Goal: Information Seeking & Learning: Learn about a topic

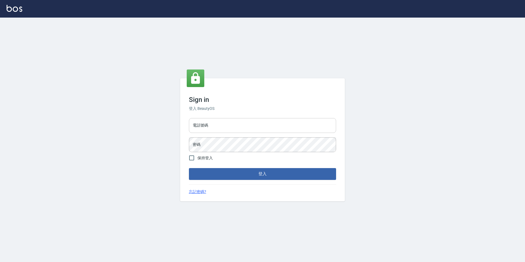
click at [219, 122] on input "電話號碼" at bounding box center [262, 125] width 147 height 15
type input "0923584688"
click at [189, 168] on button "登入" at bounding box center [262, 174] width 147 height 12
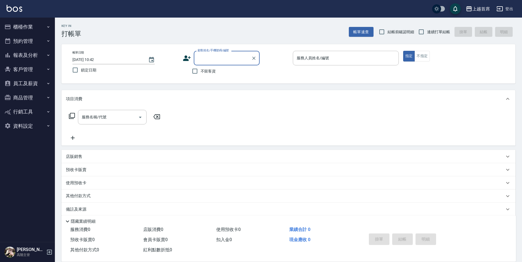
click at [41, 49] on button "報表及分析" at bounding box center [27, 55] width 51 height 14
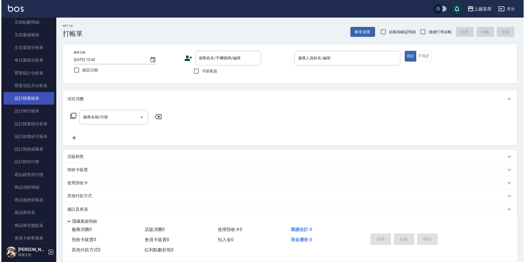
scroll to position [165, 0]
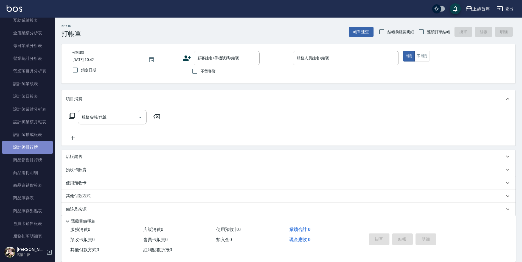
click at [35, 151] on link "設計師排行榜" at bounding box center [27, 147] width 51 height 13
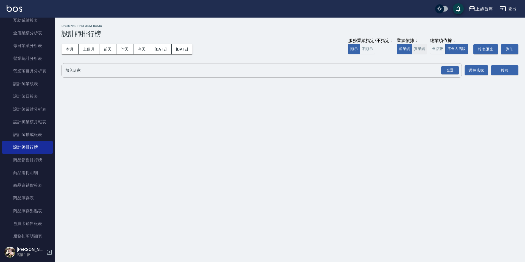
click at [420, 46] on button "實業績" at bounding box center [419, 49] width 15 height 11
drag, startPoint x: 448, startPoint y: 70, endPoint x: 463, endPoint y: 68, distance: 15.3
click at [447, 71] on div "全選" at bounding box center [450, 70] width 18 height 9
click at [505, 70] on button "搜尋" at bounding box center [504, 71] width 27 height 10
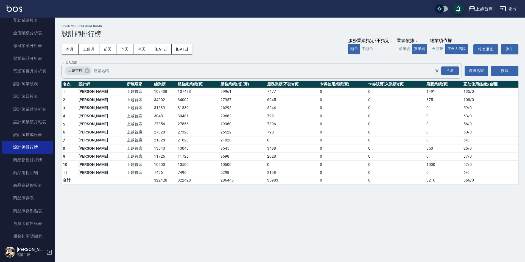
click at [508, 7] on button "登出" at bounding box center [507, 9] width 21 height 10
